Goal: Find specific page/section: Find specific page/section

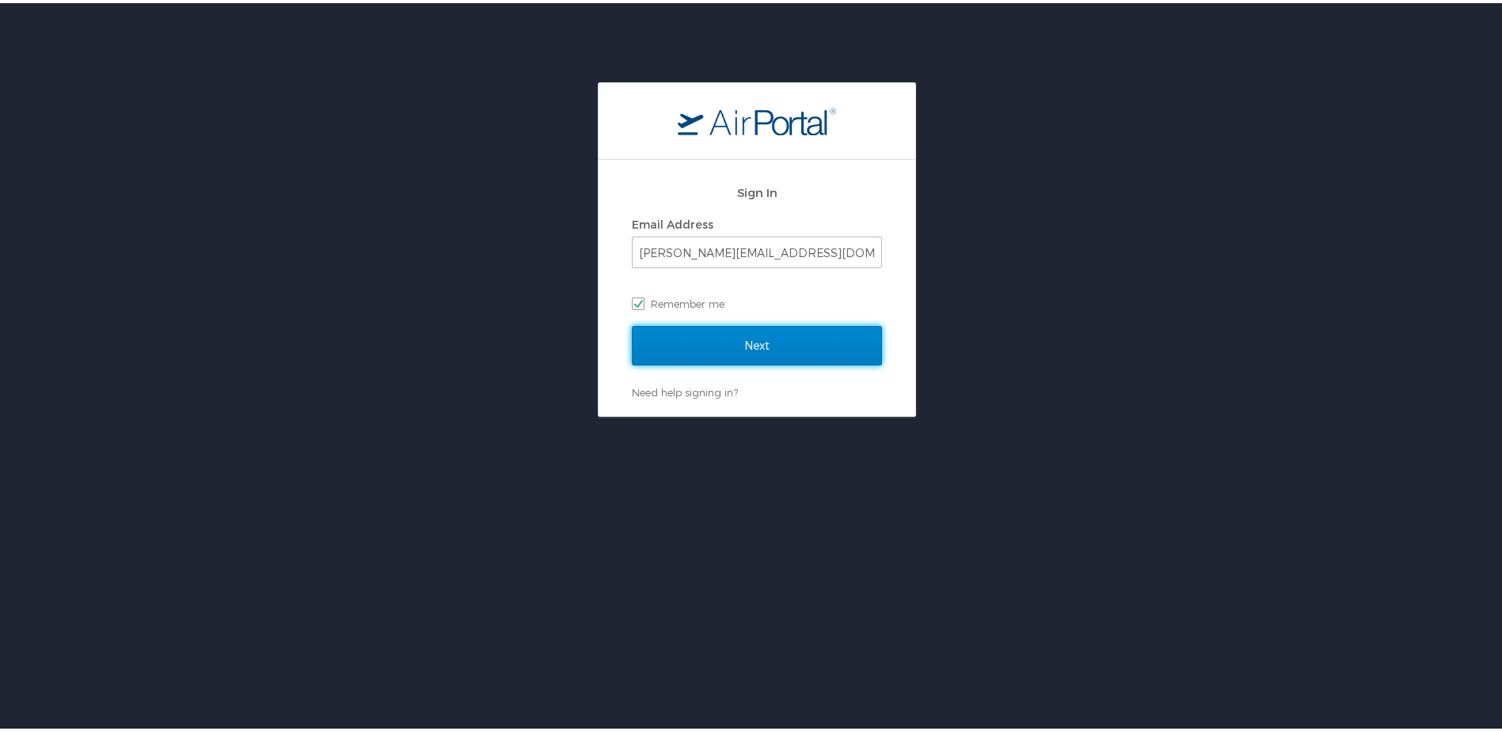
click at [736, 341] on input "Next" at bounding box center [757, 343] width 250 height 40
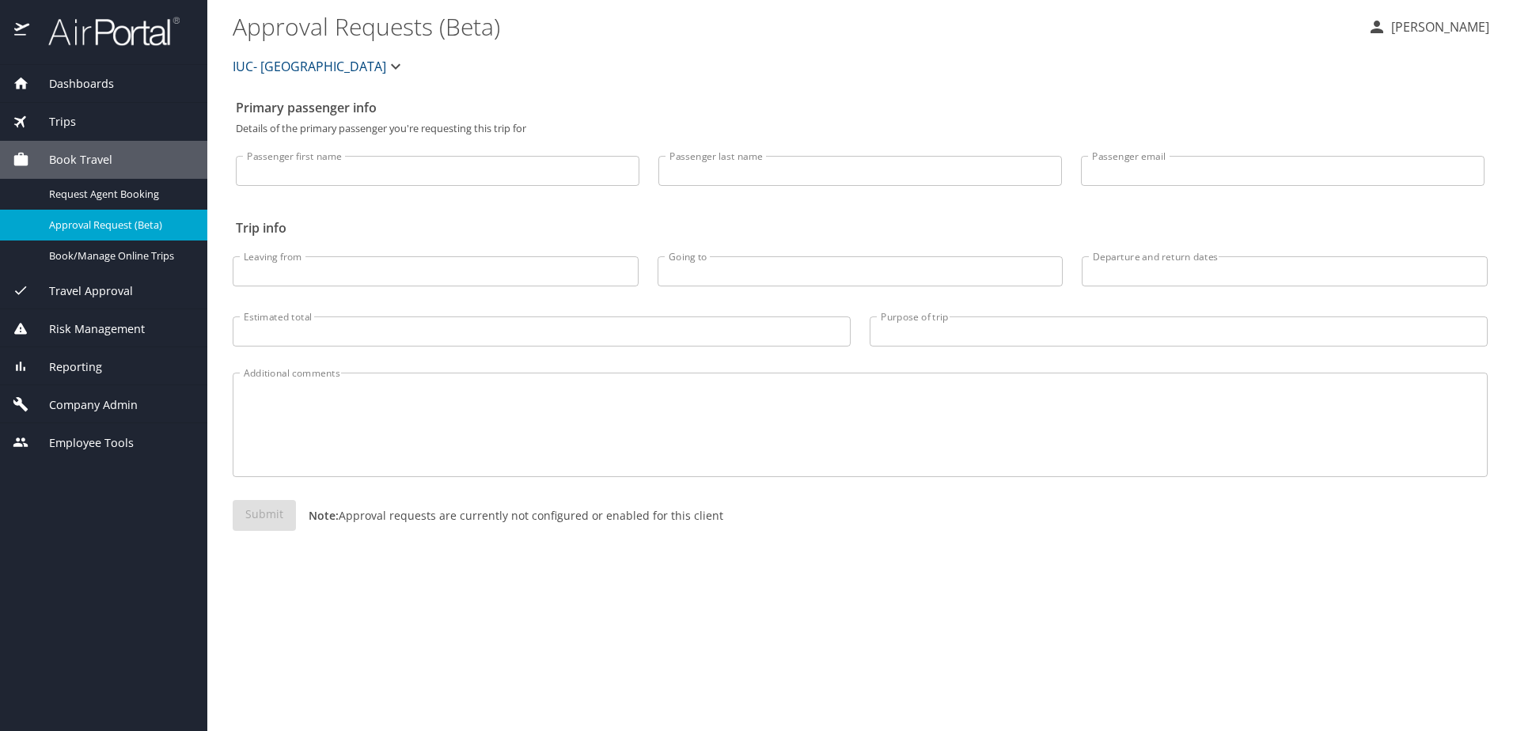
click at [75, 363] on span "Reporting" at bounding box center [65, 367] width 73 height 17
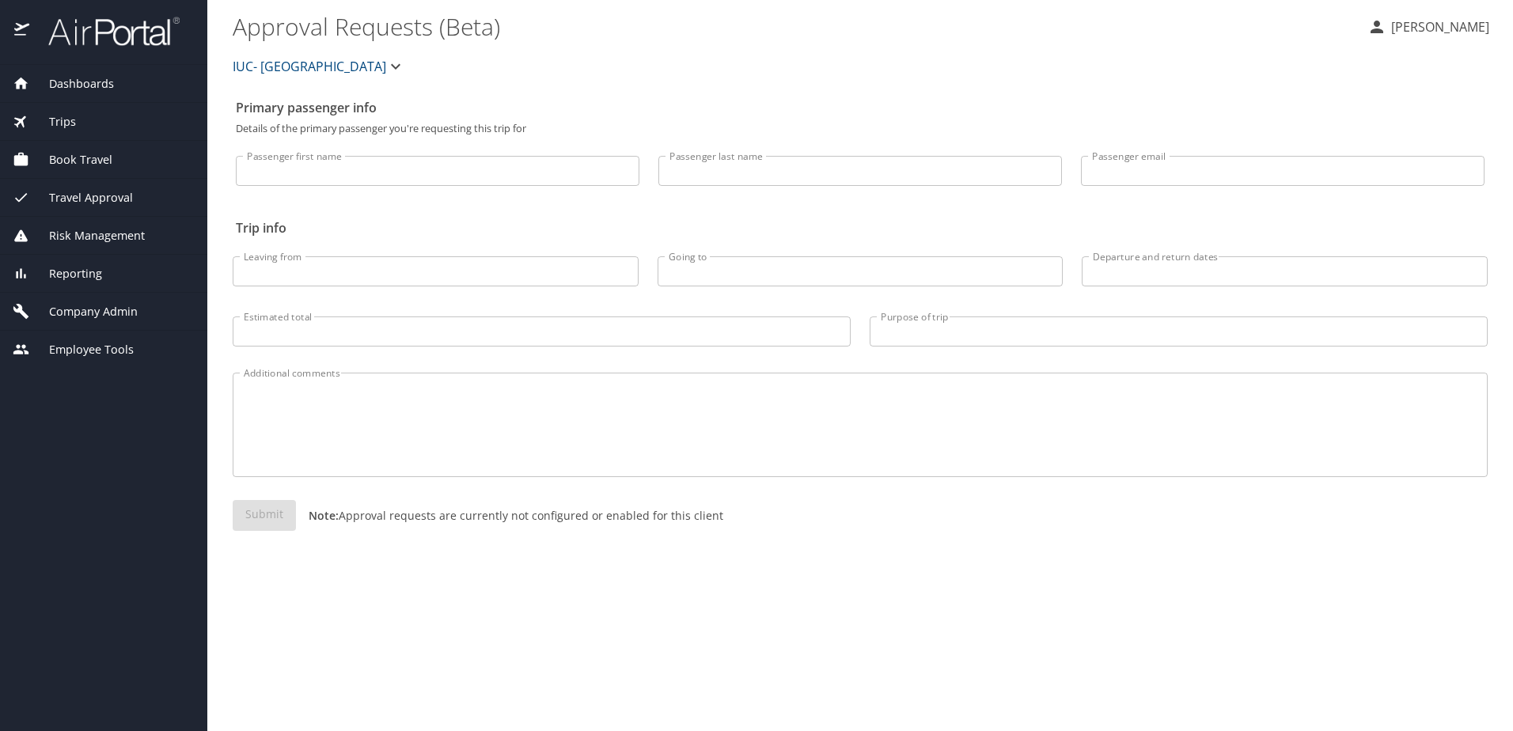
click at [75, 283] on span "Reporting" at bounding box center [65, 273] width 73 height 17
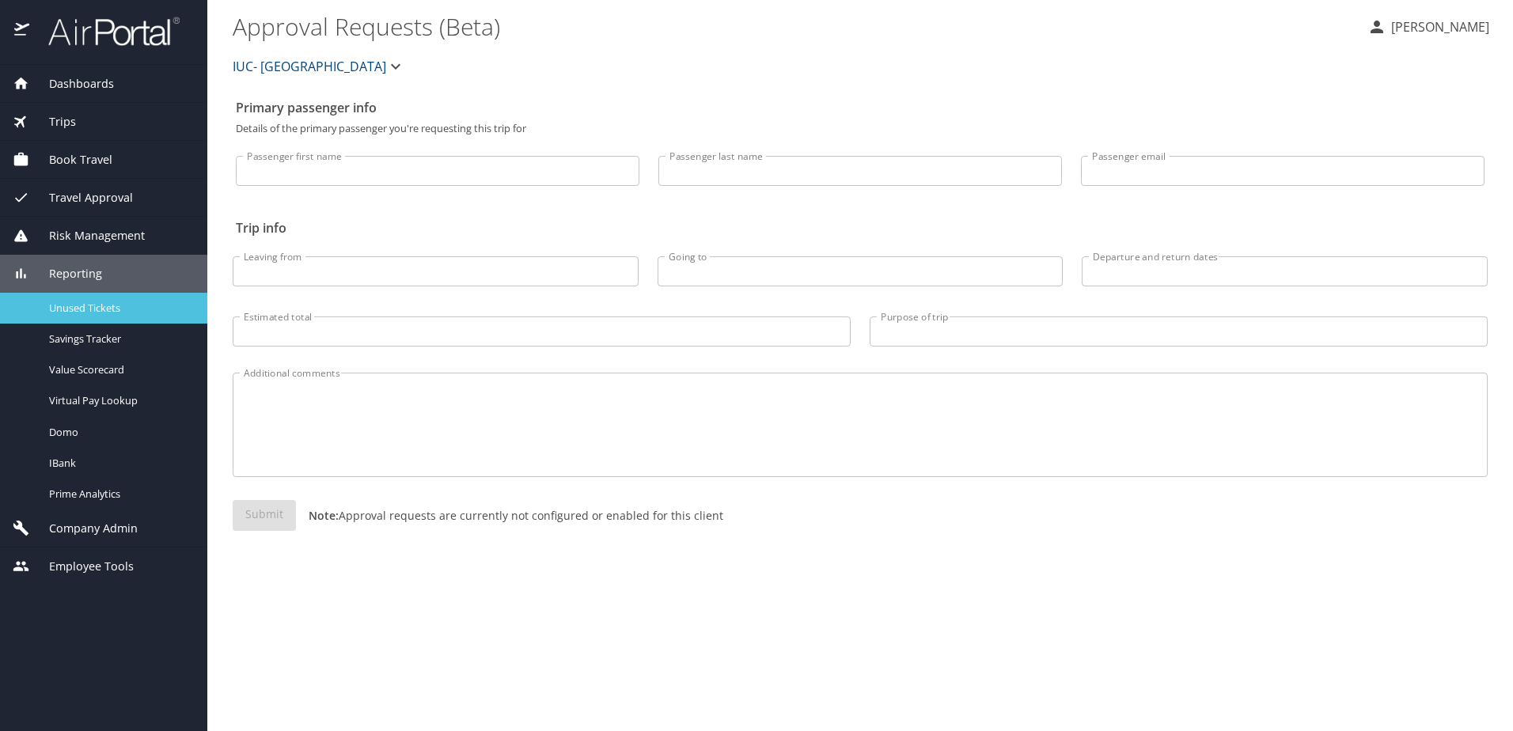
click at [112, 301] on span "Unused Tickets" at bounding box center [118, 308] width 139 height 15
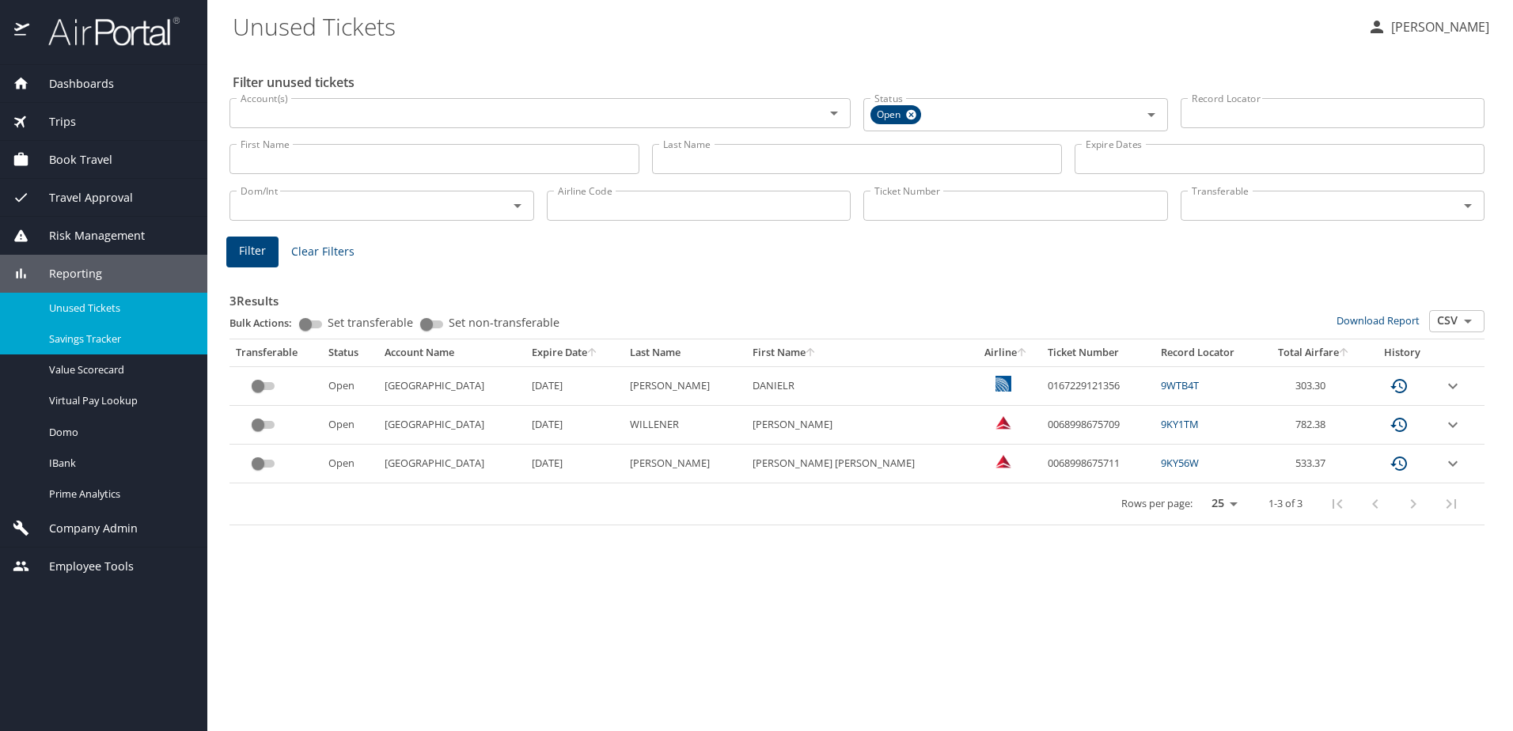
click at [93, 342] on span "Savings Tracker" at bounding box center [118, 339] width 139 height 15
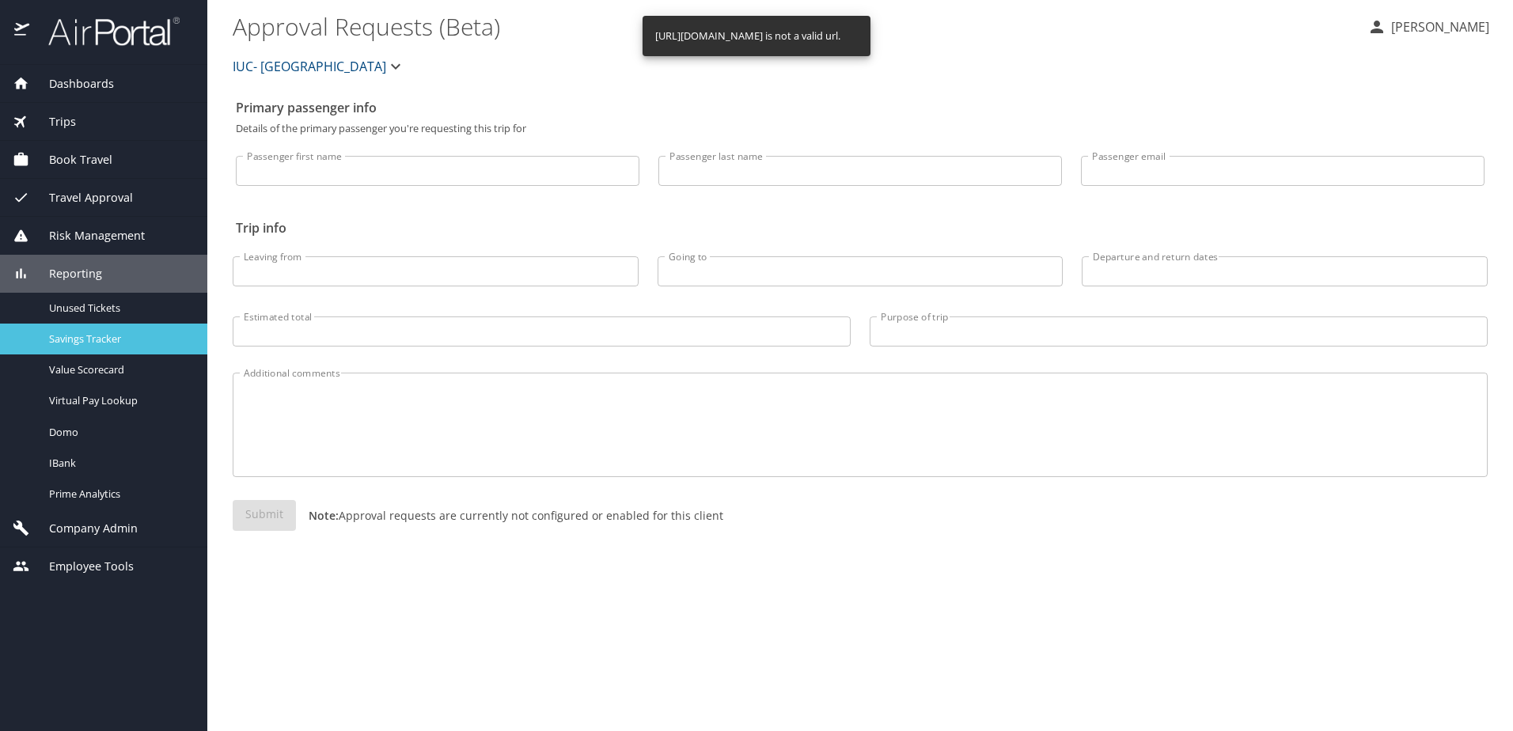
click at [93, 342] on span "Savings Tracker" at bounding box center [118, 339] width 139 height 15
